Goal: Information Seeking & Learning: Learn about a topic

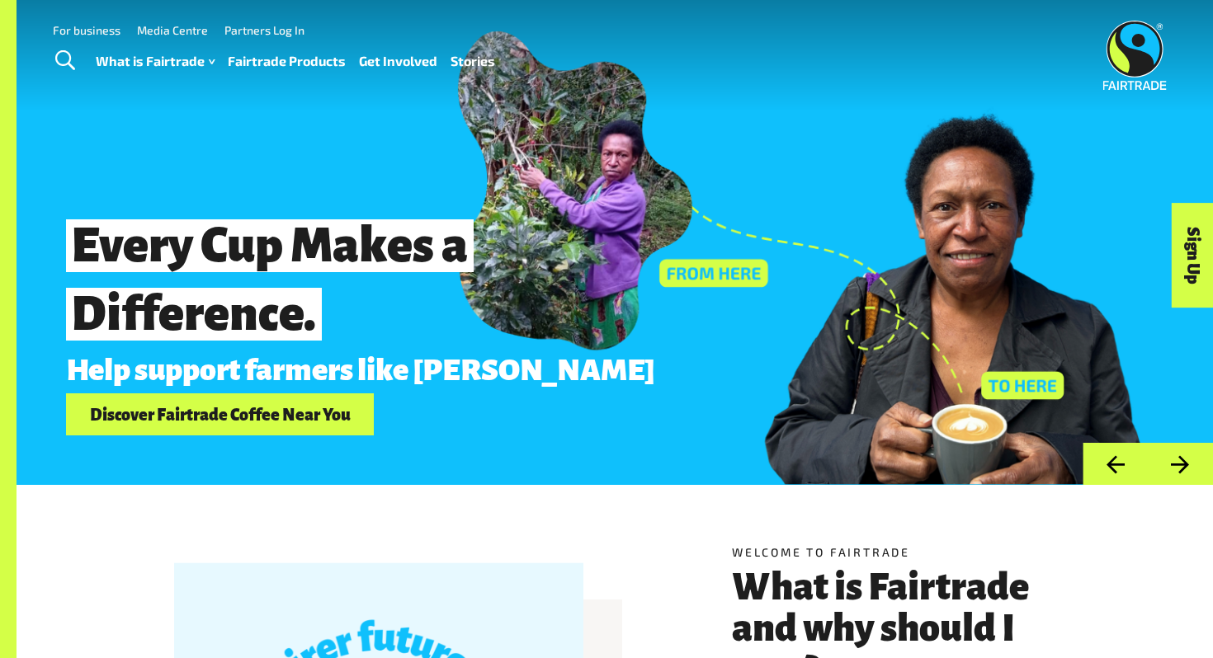
click at [332, 120] on div "Every Cup Makes a Difference. Help support farmers like Elizabeth Discover Fair…" at bounding box center [615, 242] width 1196 height 485
click at [302, 61] on link "Fairtrade Products" at bounding box center [287, 62] width 118 height 24
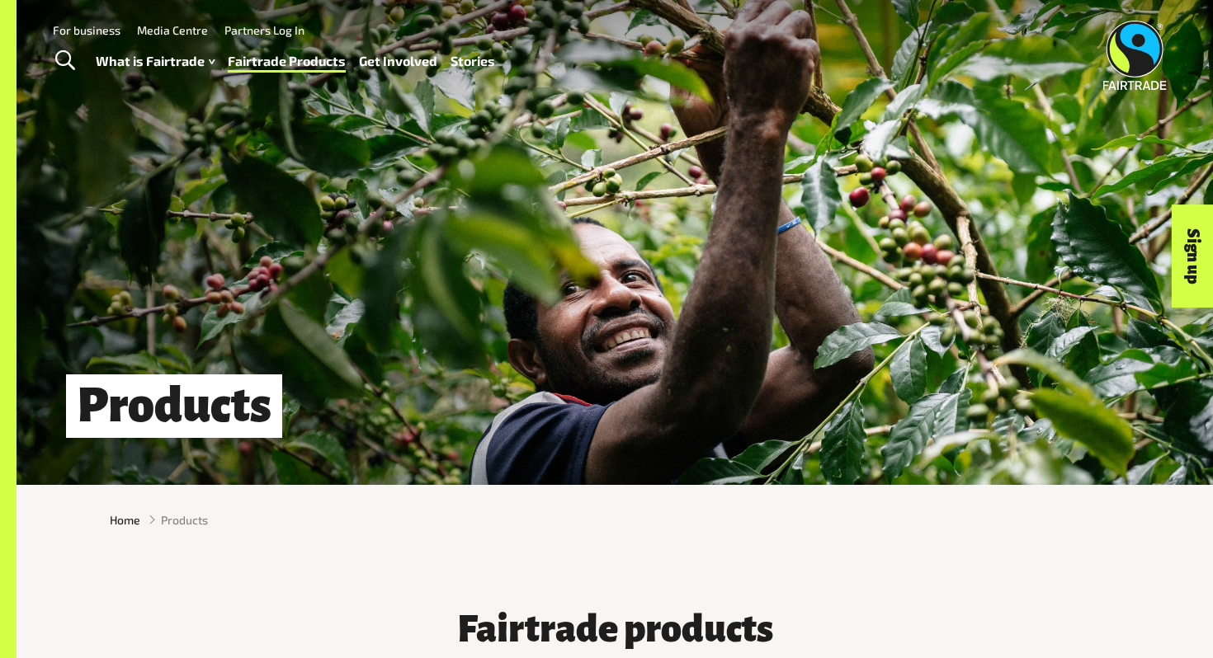
click at [189, 246] on div "Products" at bounding box center [615, 242] width 1196 height 485
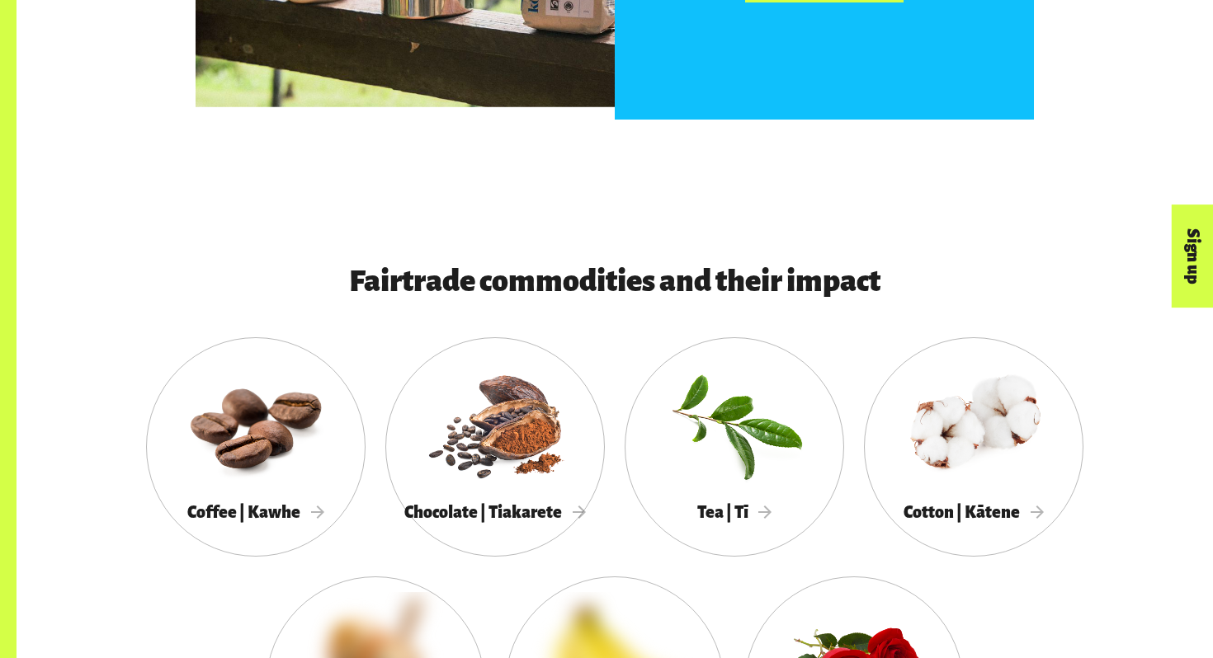
scroll to position [1333, 0]
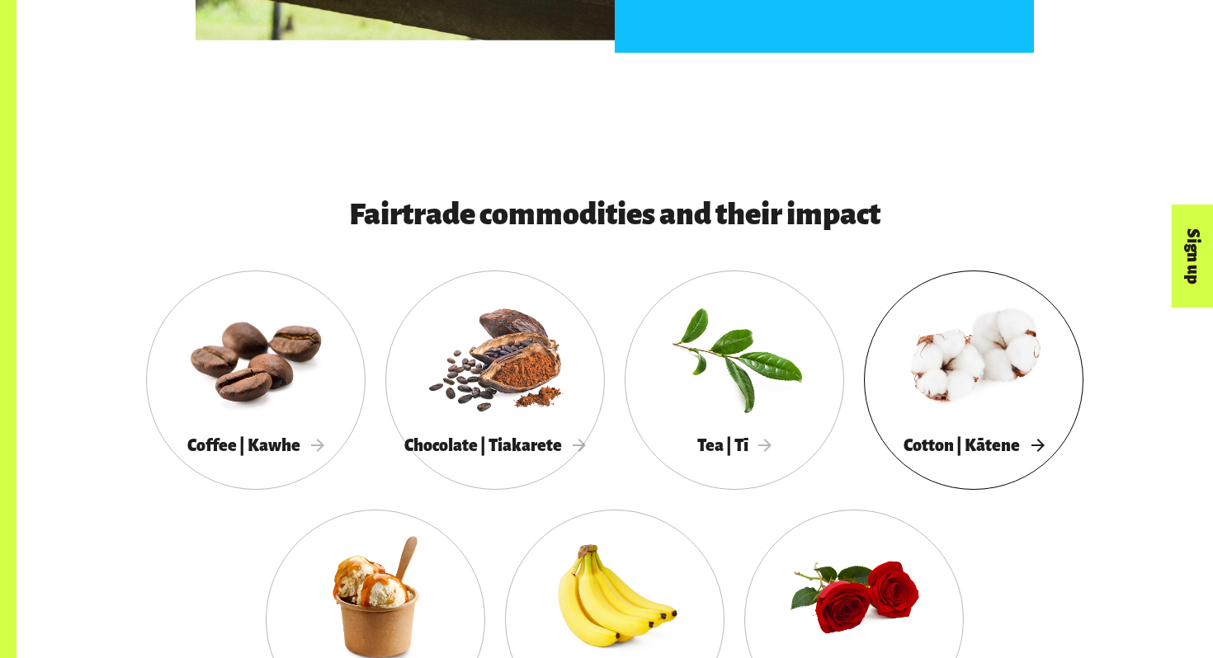
click at [946, 359] on div at bounding box center [973, 357] width 219 height 143
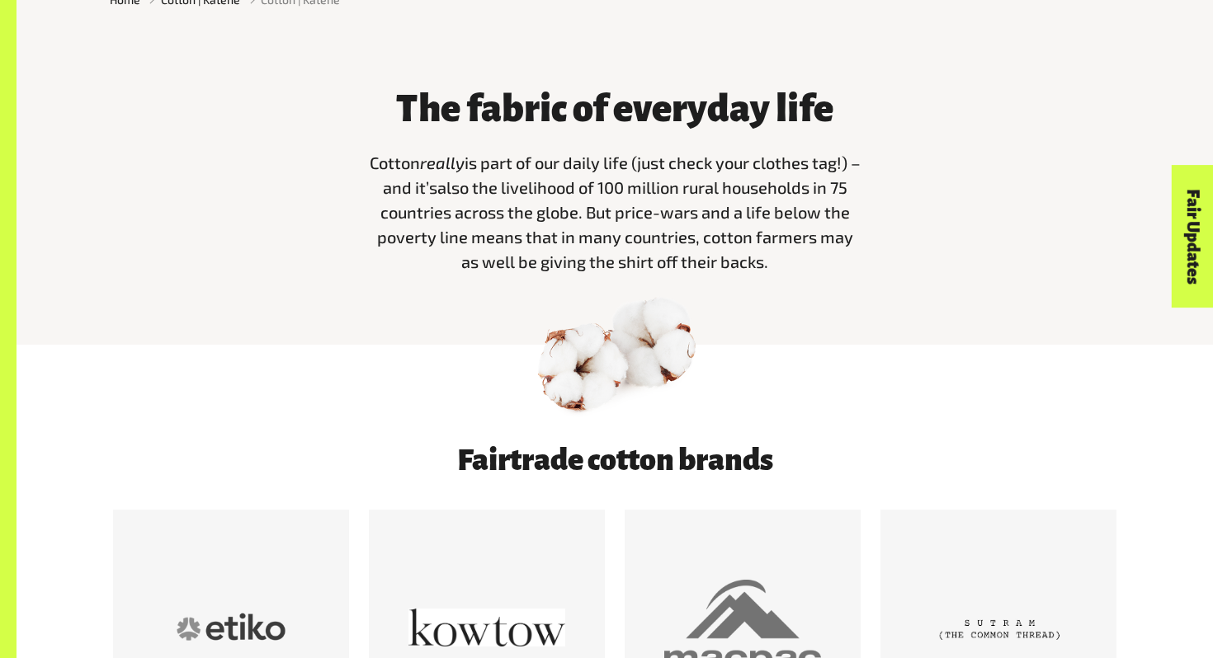
scroll to position [531, 0]
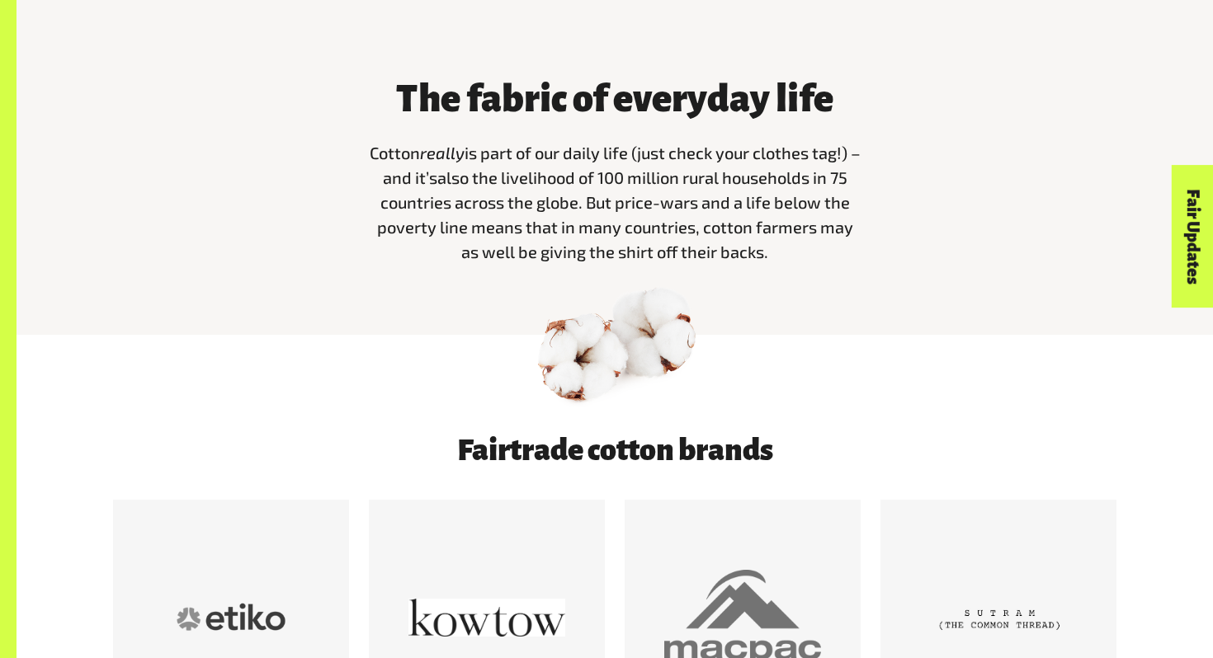
click at [946, 359] on div at bounding box center [615, 384] width 1196 height 99
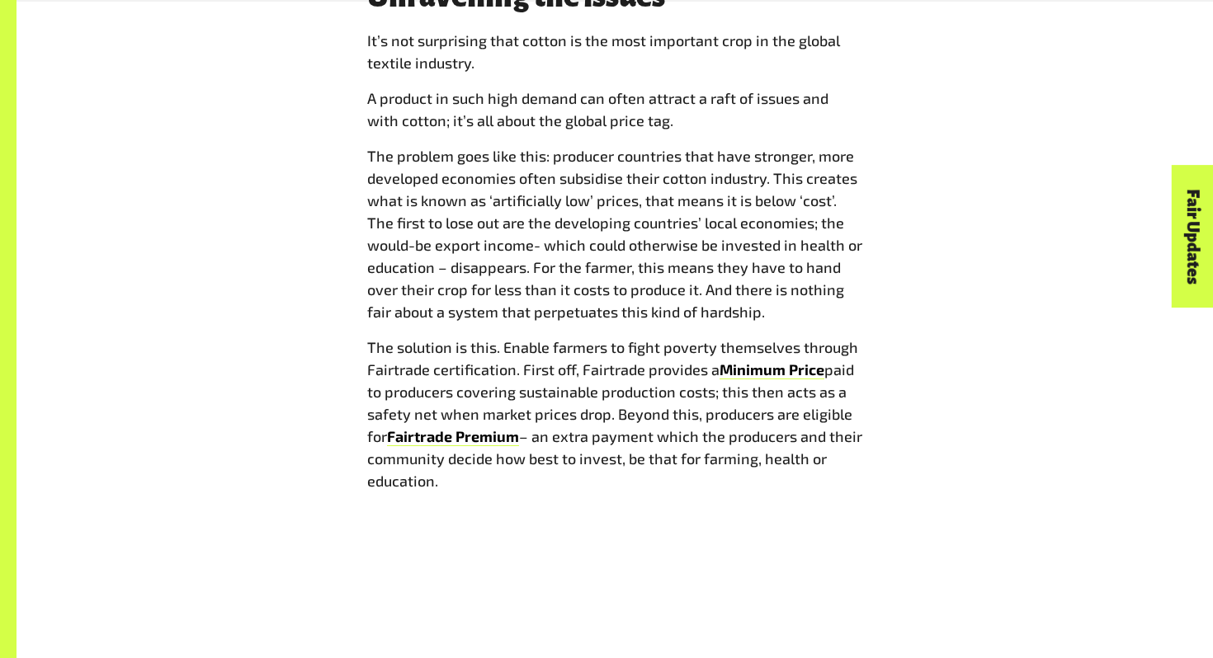
scroll to position [2064, 0]
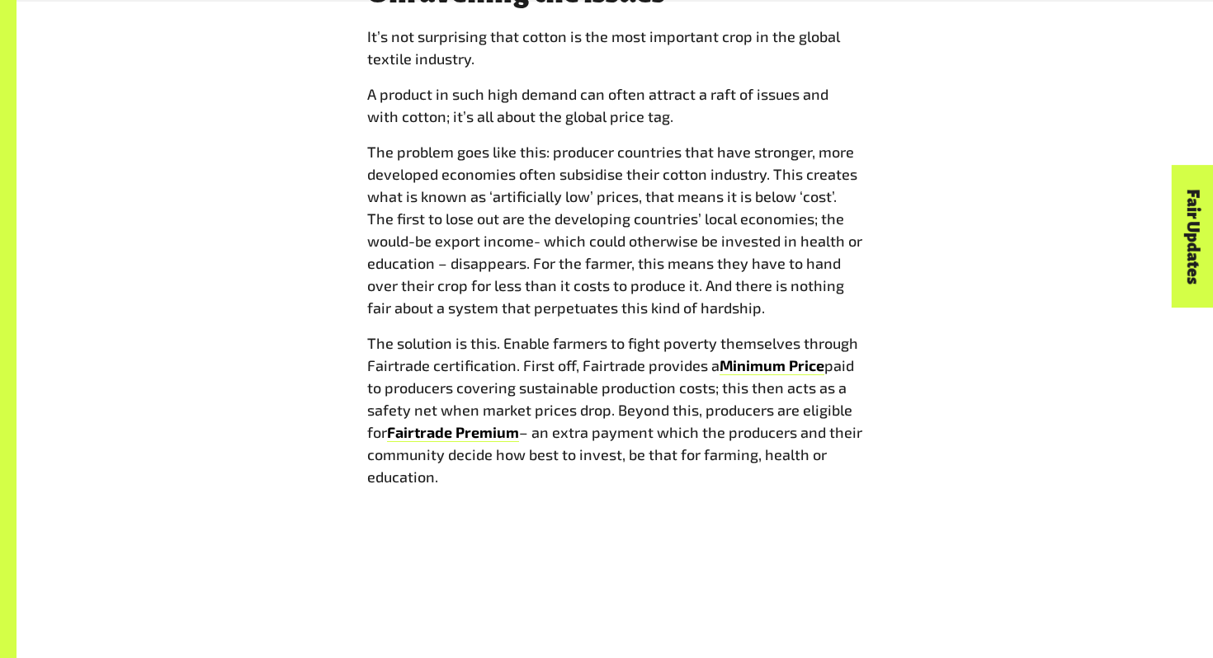
click at [947, 326] on div "Unravelling the issues I t’s not surprising that cotton is the most important c…" at bounding box center [615, 239] width 1030 height 526
click at [804, 368] on b "Minimum Price" at bounding box center [772, 365] width 105 height 18
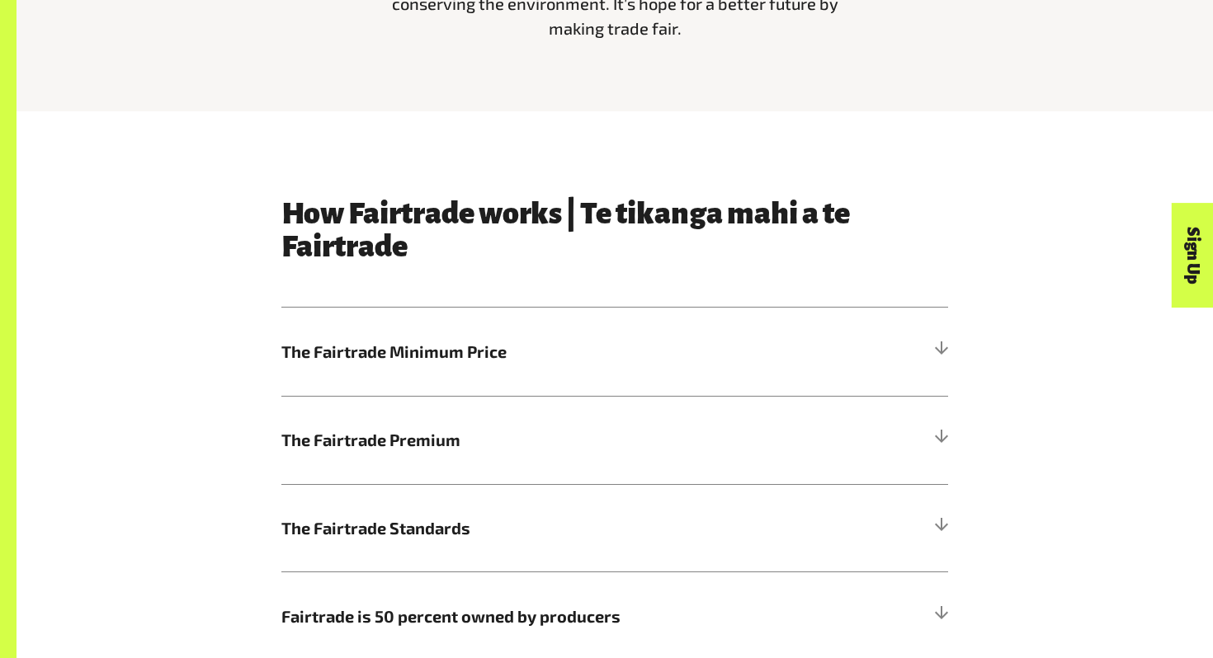
scroll to position [886, 0]
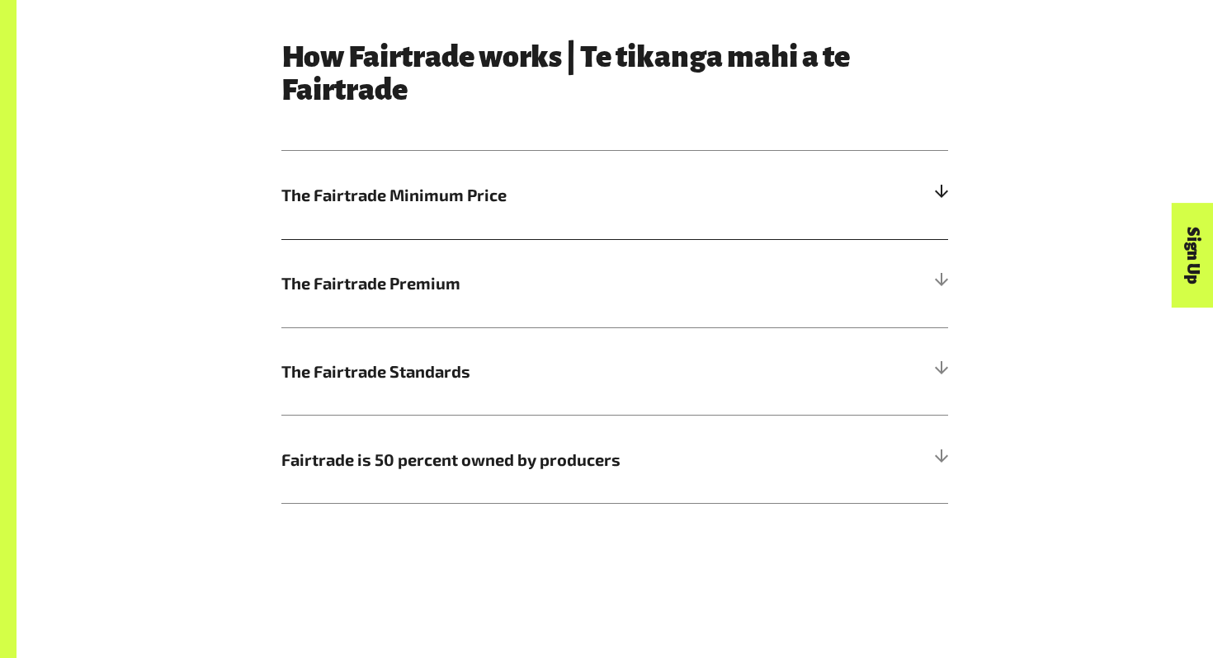
click at [885, 215] on h5 "The Fairtrade Minimum Price" at bounding box center [614, 195] width 667 height 88
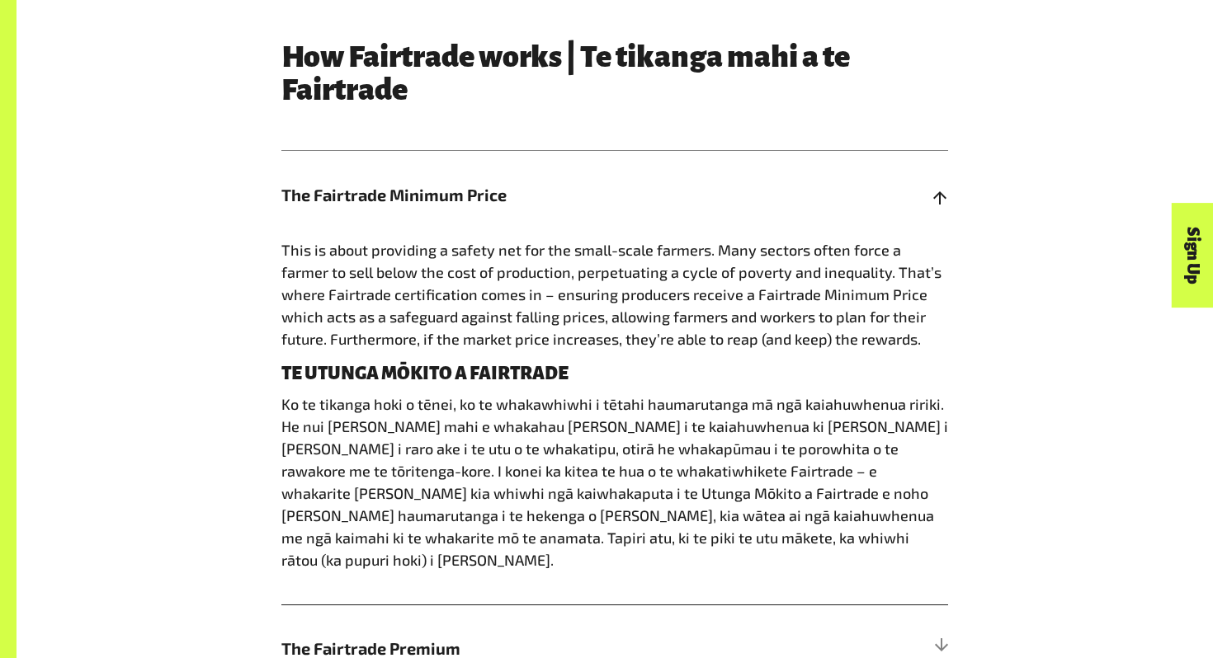
click at [860, 210] on h5 "The Fairtrade Minimum Price" at bounding box center [614, 195] width 667 height 88
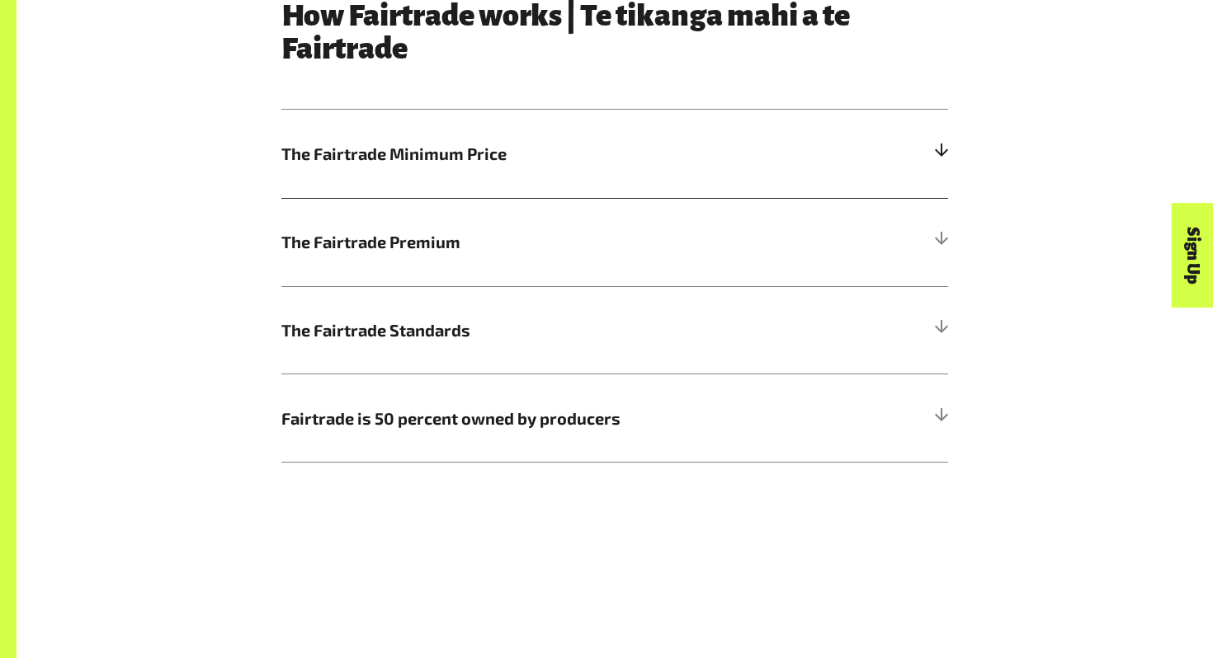
scroll to position [930, 0]
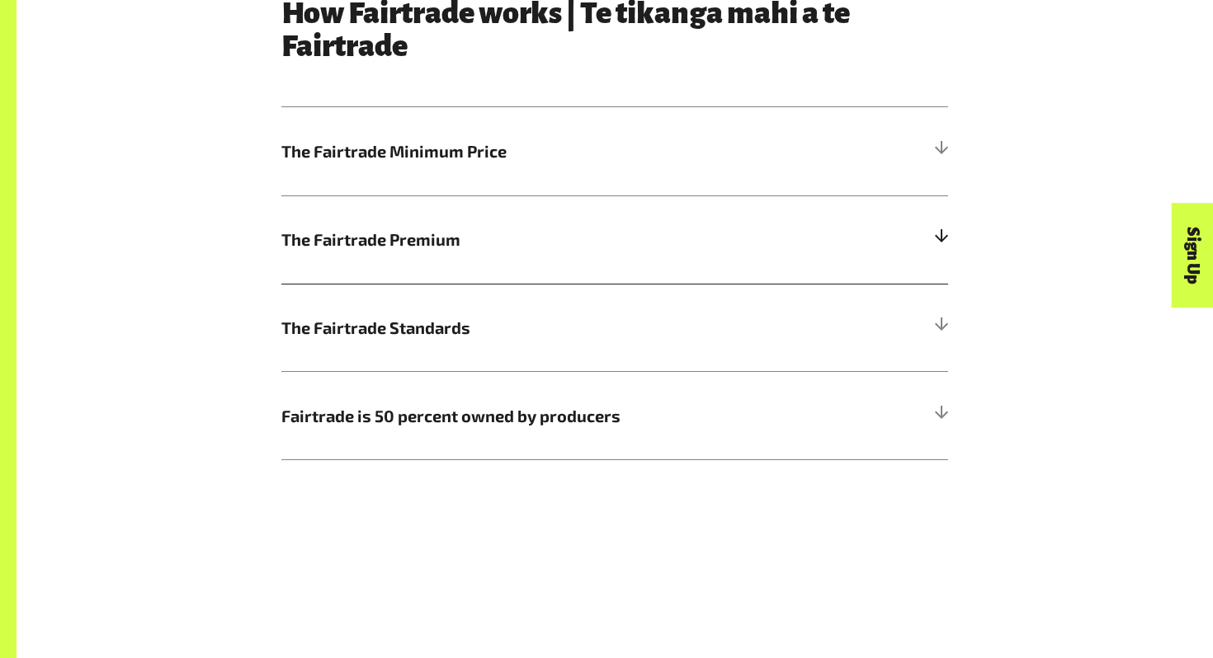
click at [841, 237] on h5 "The Fairtrade Premium" at bounding box center [614, 240] width 667 height 88
